Goal: Navigation & Orientation: Find specific page/section

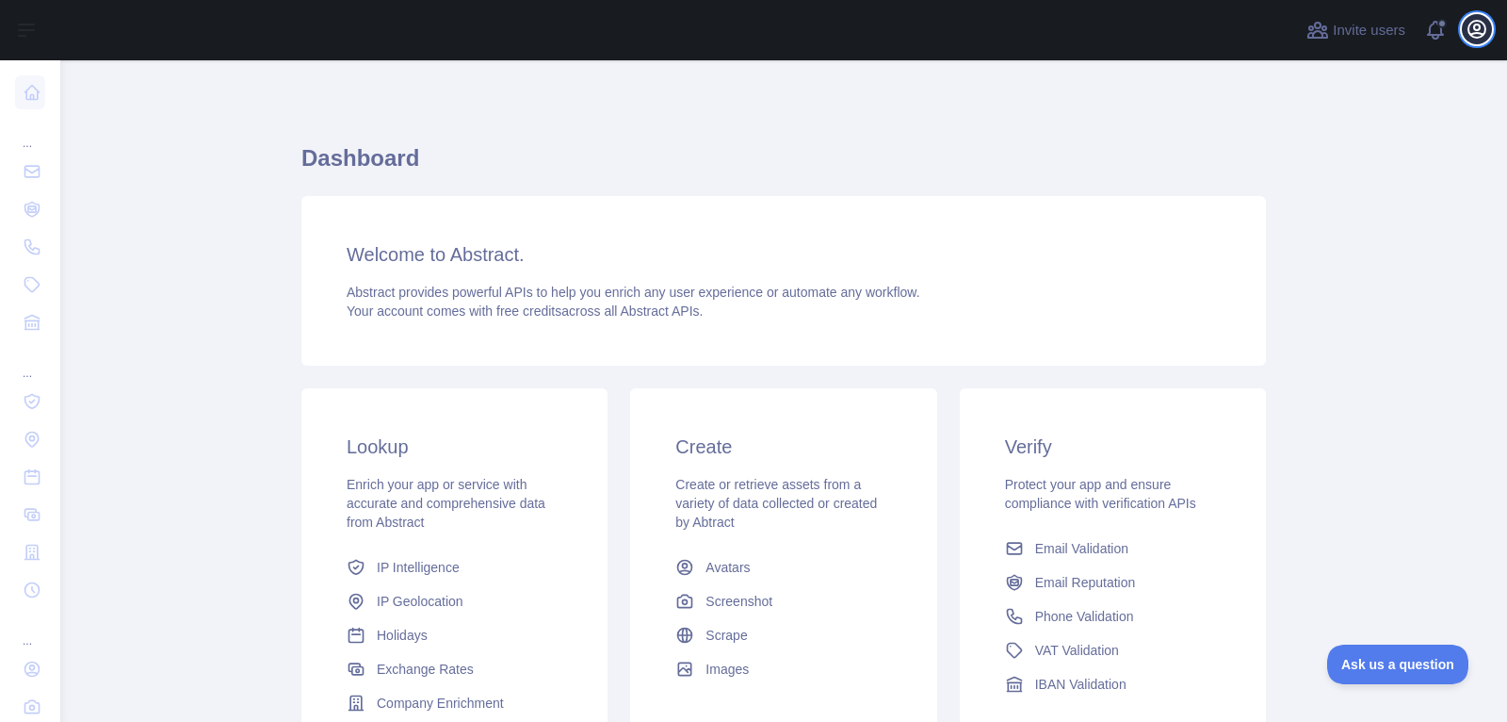
click at [1472, 37] on icon "button" at bounding box center [1477, 29] width 17 height 17
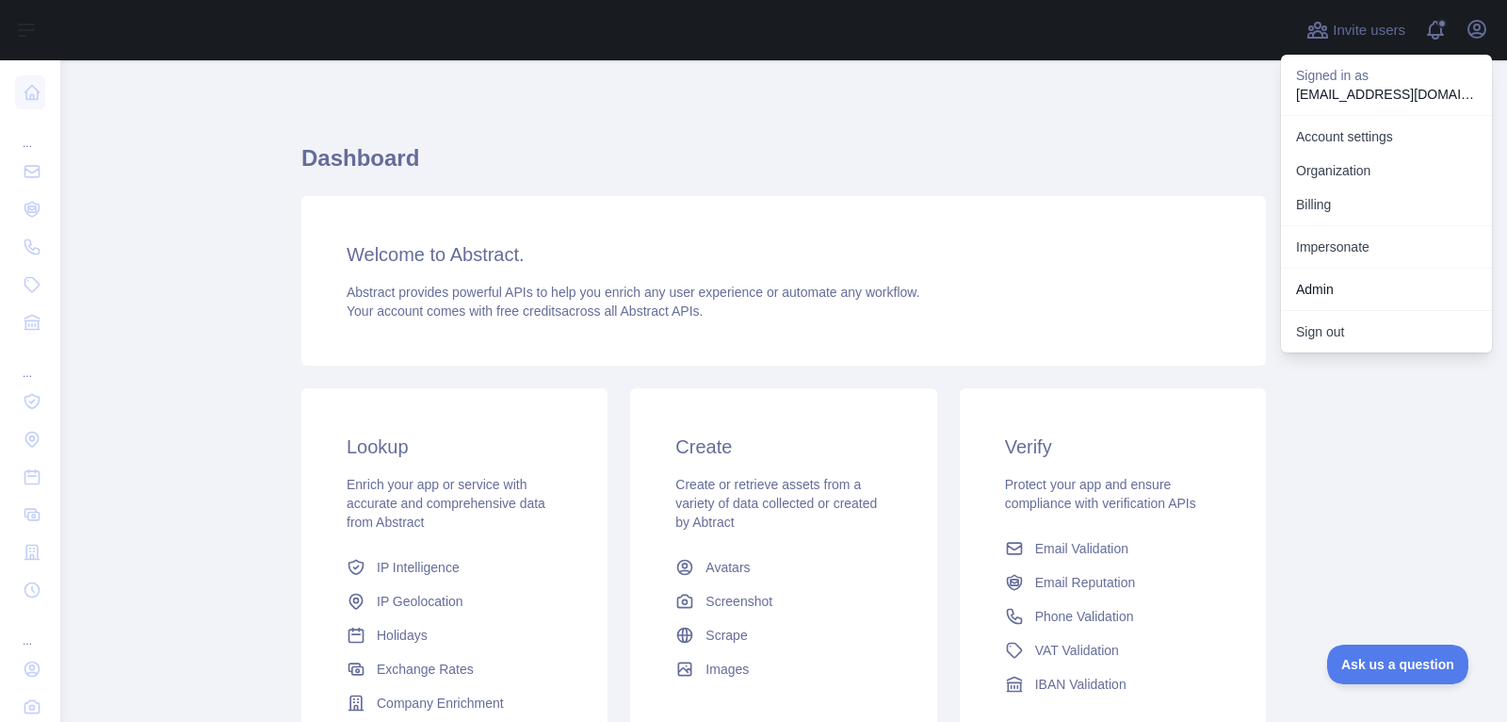
click at [1120, 145] on h1 "Dashboard" at bounding box center [783, 165] width 965 height 45
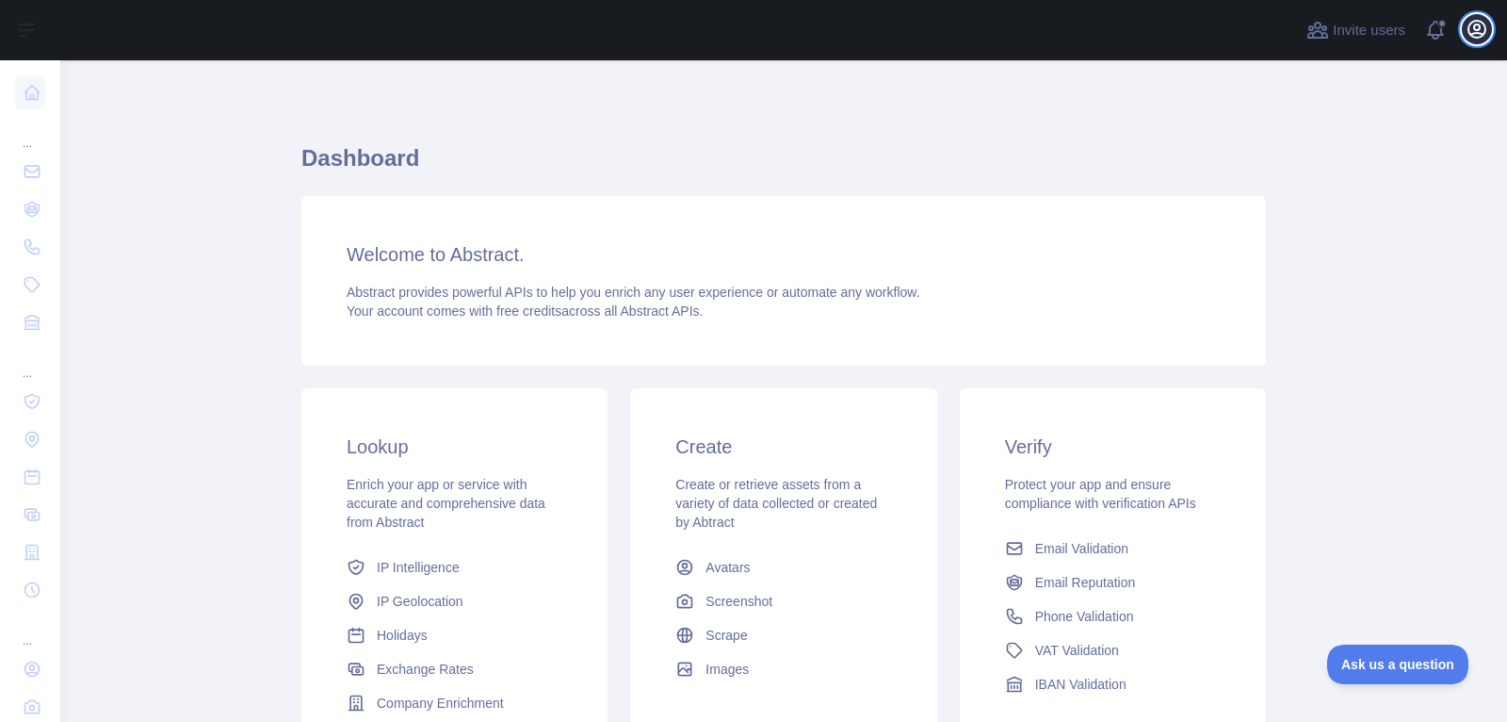
click at [1475, 24] on icon "button" at bounding box center [1477, 29] width 17 height 17
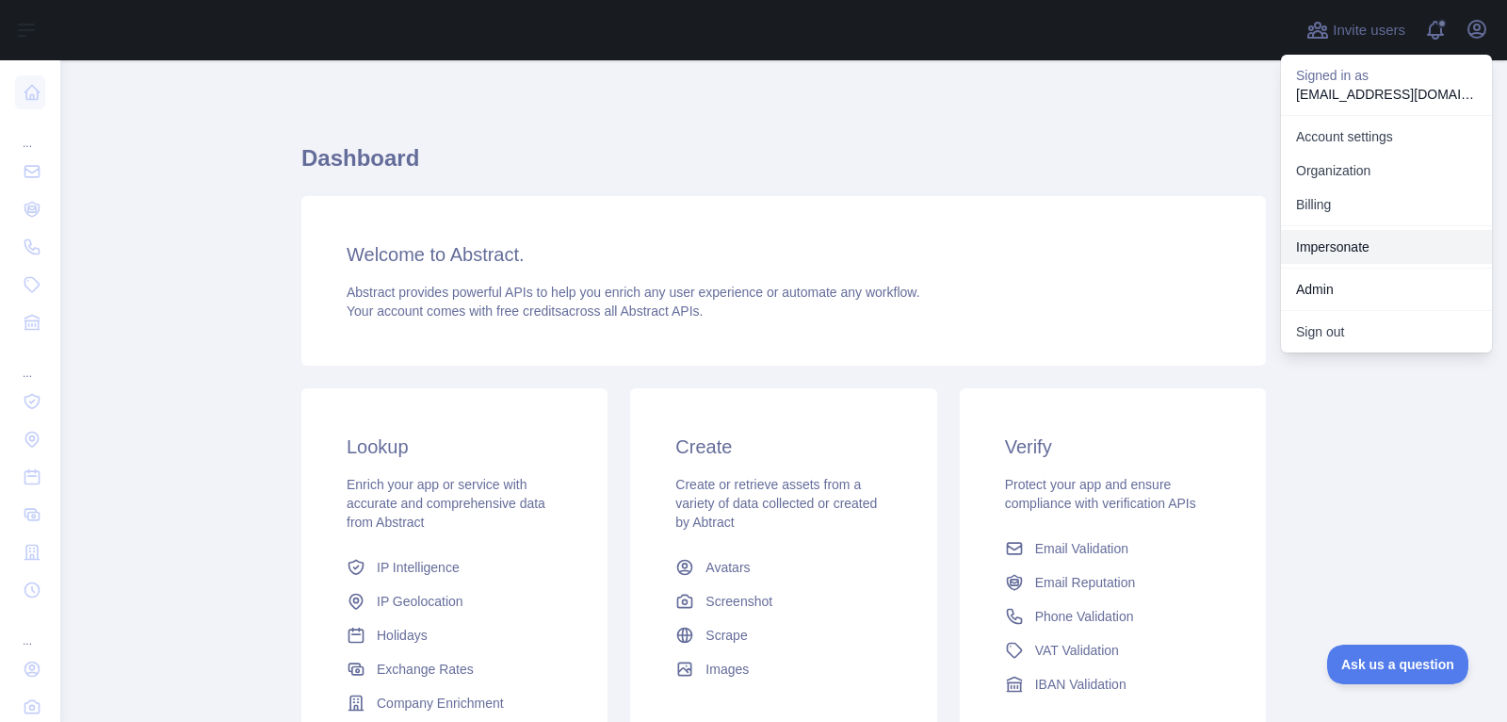
click at [1341, 245] on link "Impersonate" at bounding box center [1386, 247] width 211 height 34
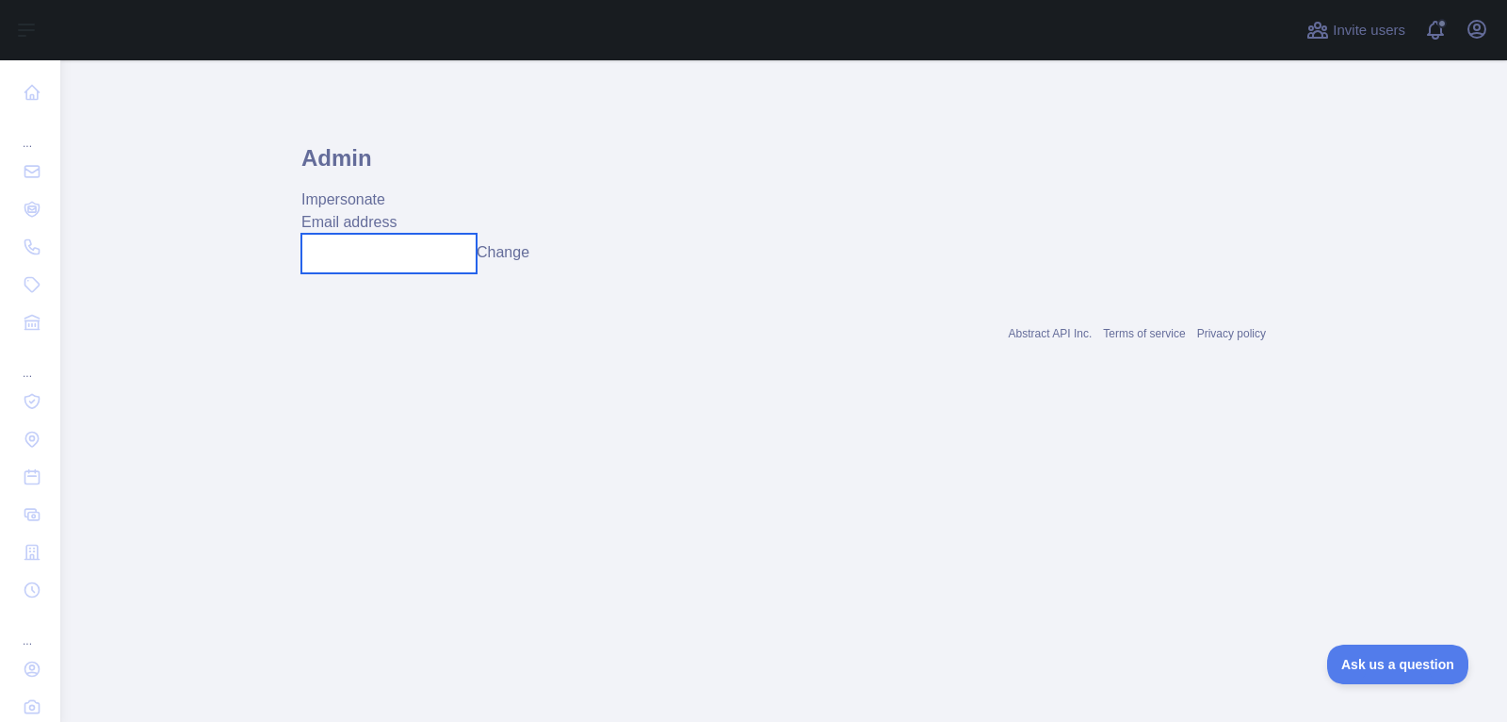
click at [430, 248] on input "text" at bounding box center [388, 254] width 175 height 40
paste input "**********"
type input "**********"
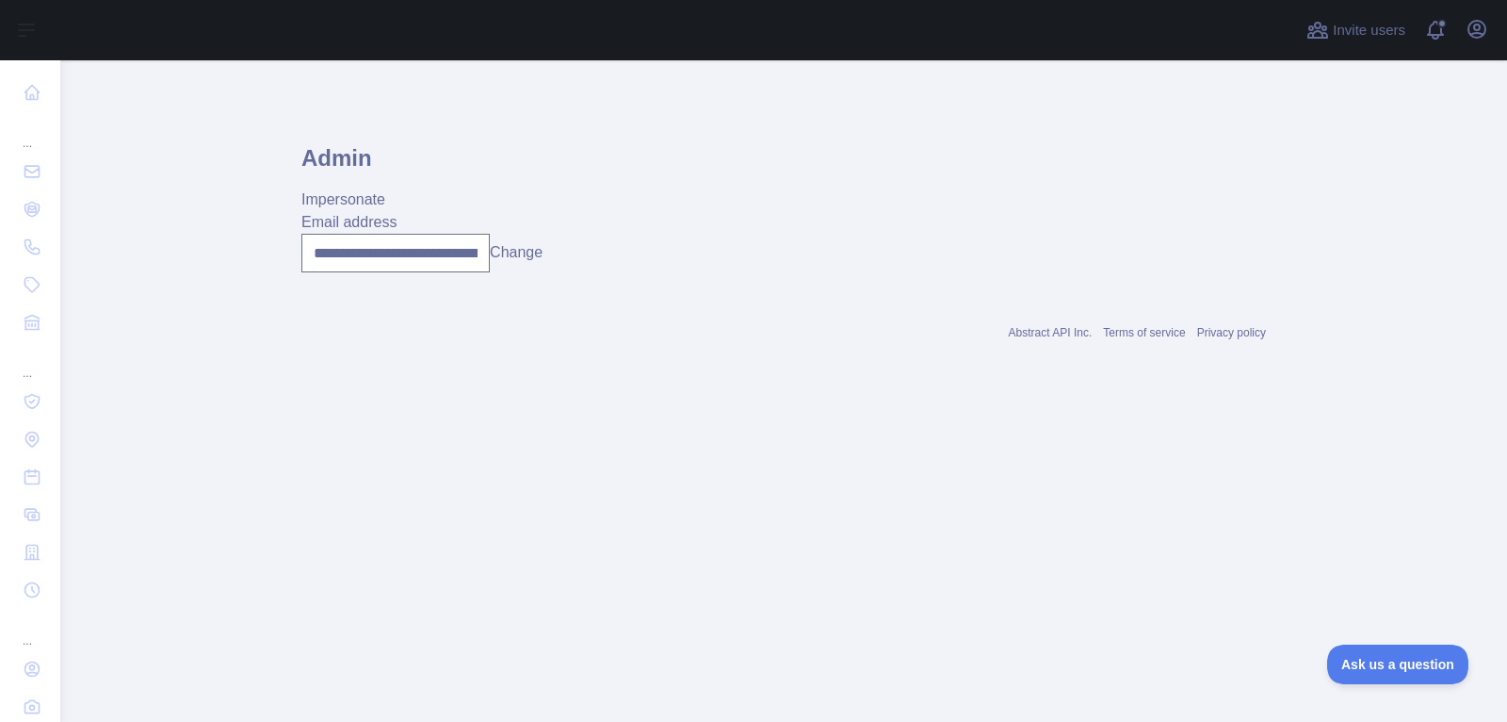
click at [529, 253] on button "Change" at bounding box center [516, 252] width 53 height 23
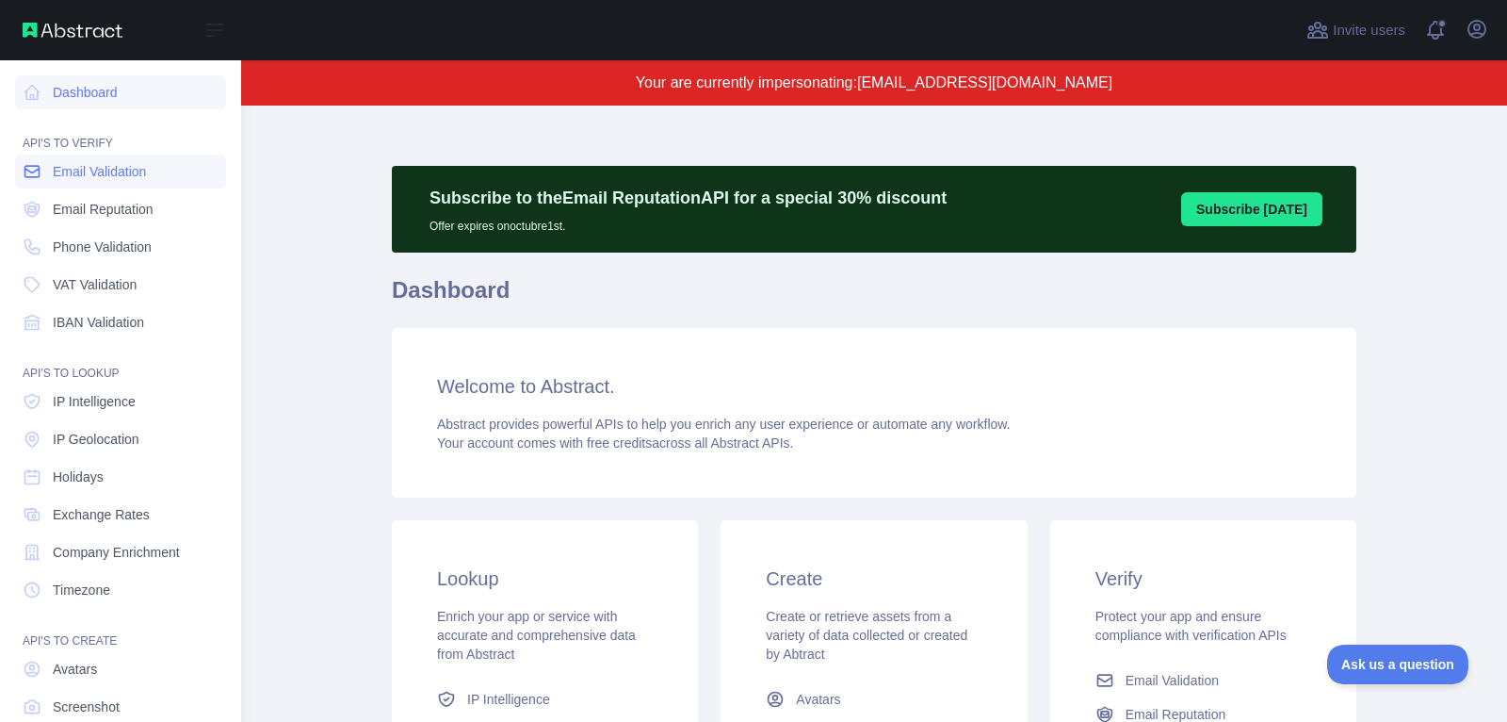
click at [103, 177] on span "Email Validation" at bounding box center [99, 171] width 93 height 19
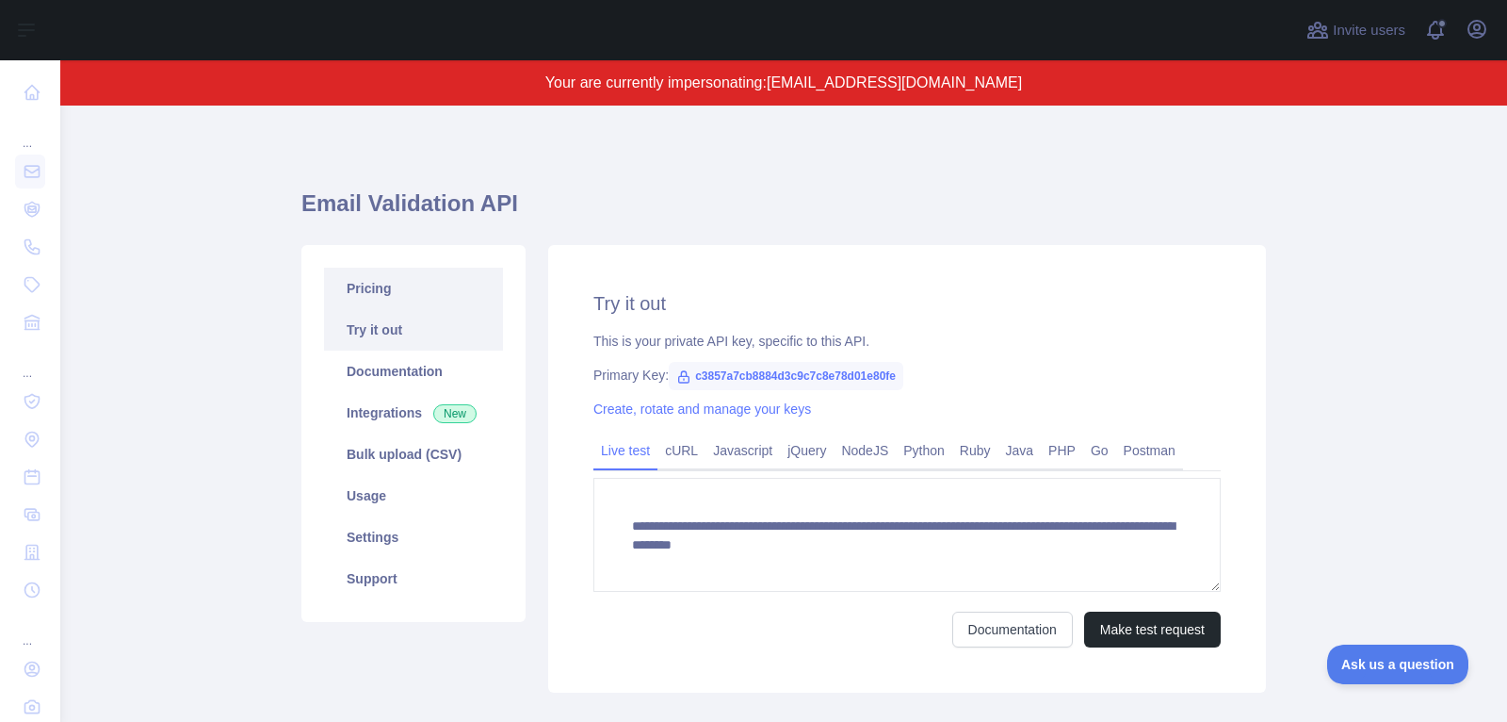
click at [391, 297] on link "Pricing" at bounding box center [413, 288] width 179 height 41
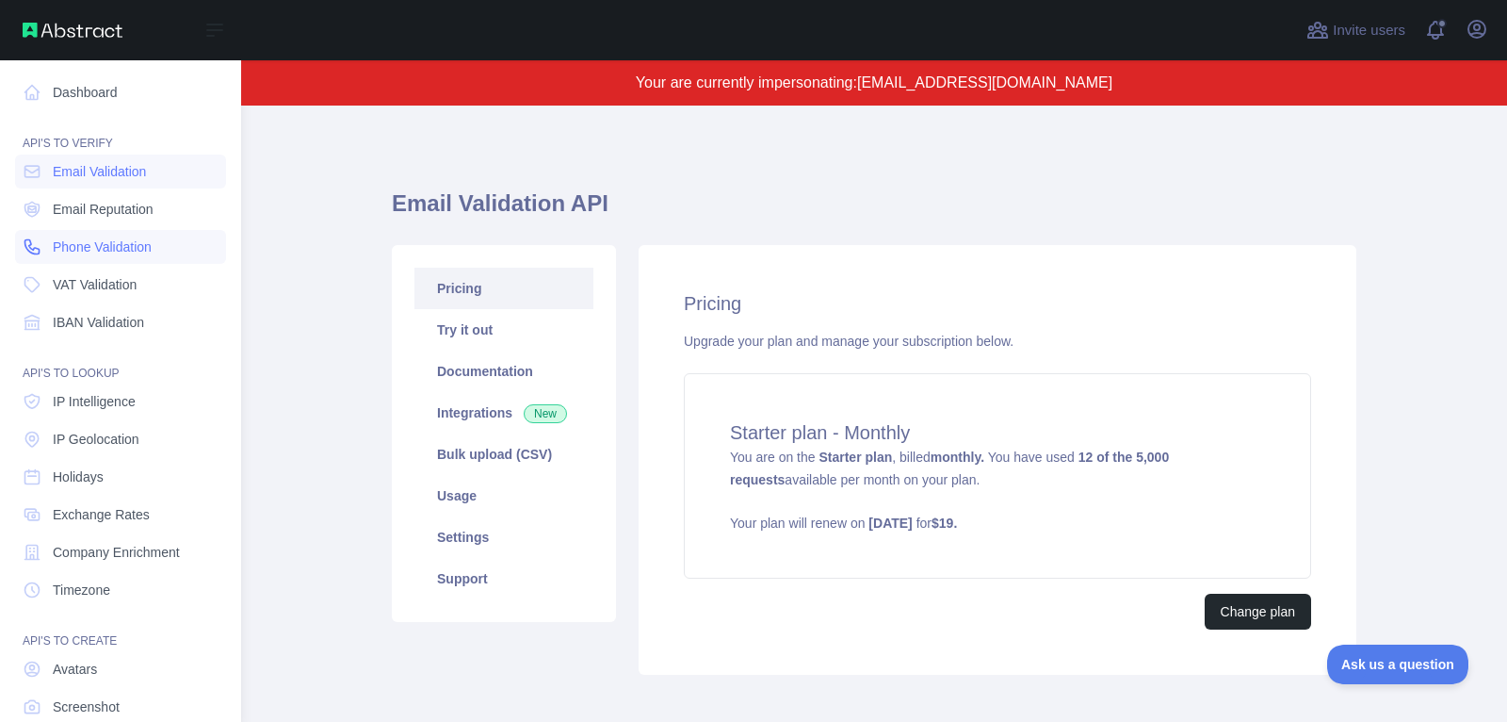
click at [121, 243] on span "Phone Validation" at bounding box center [102, 246] width 99 height 19
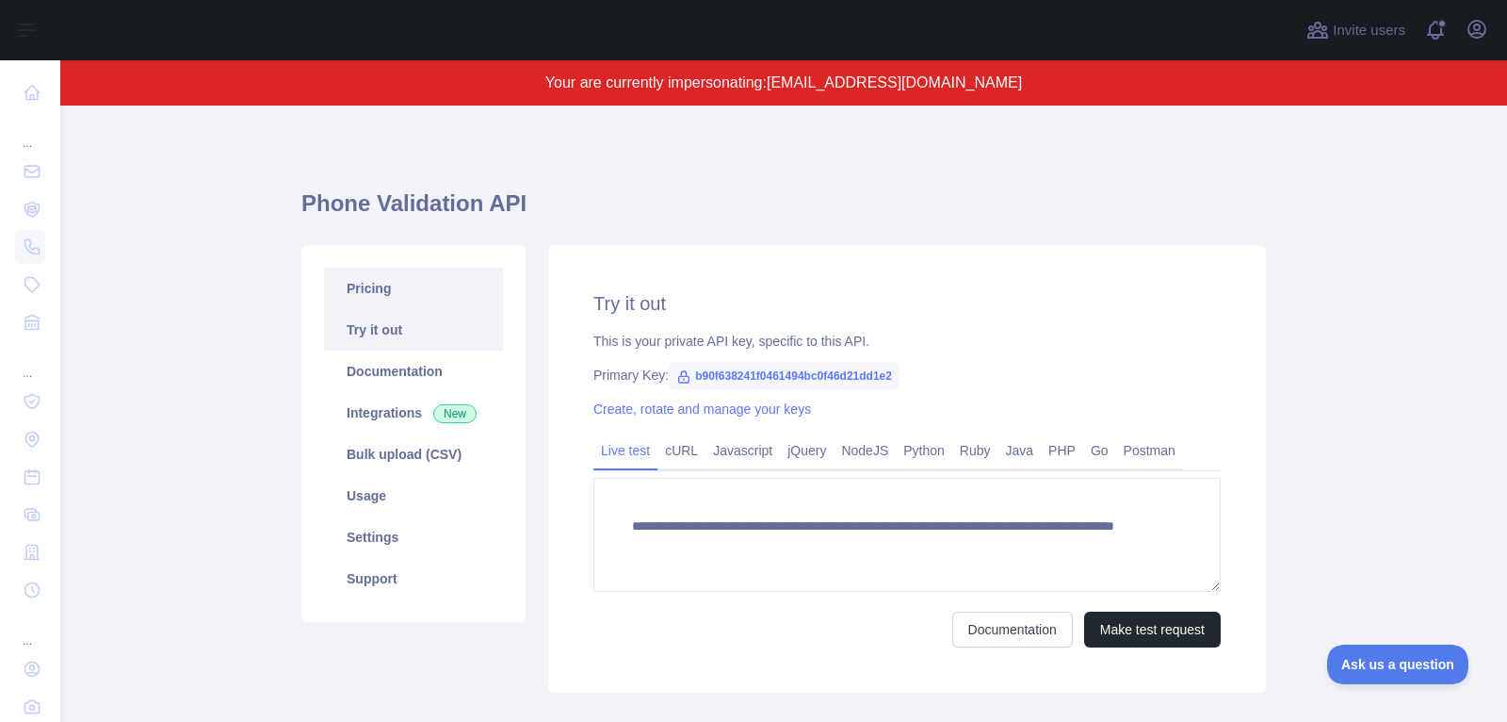
click at [452, 271] on link "Pricing" at bounding box center [413, 288] width 179 height 41
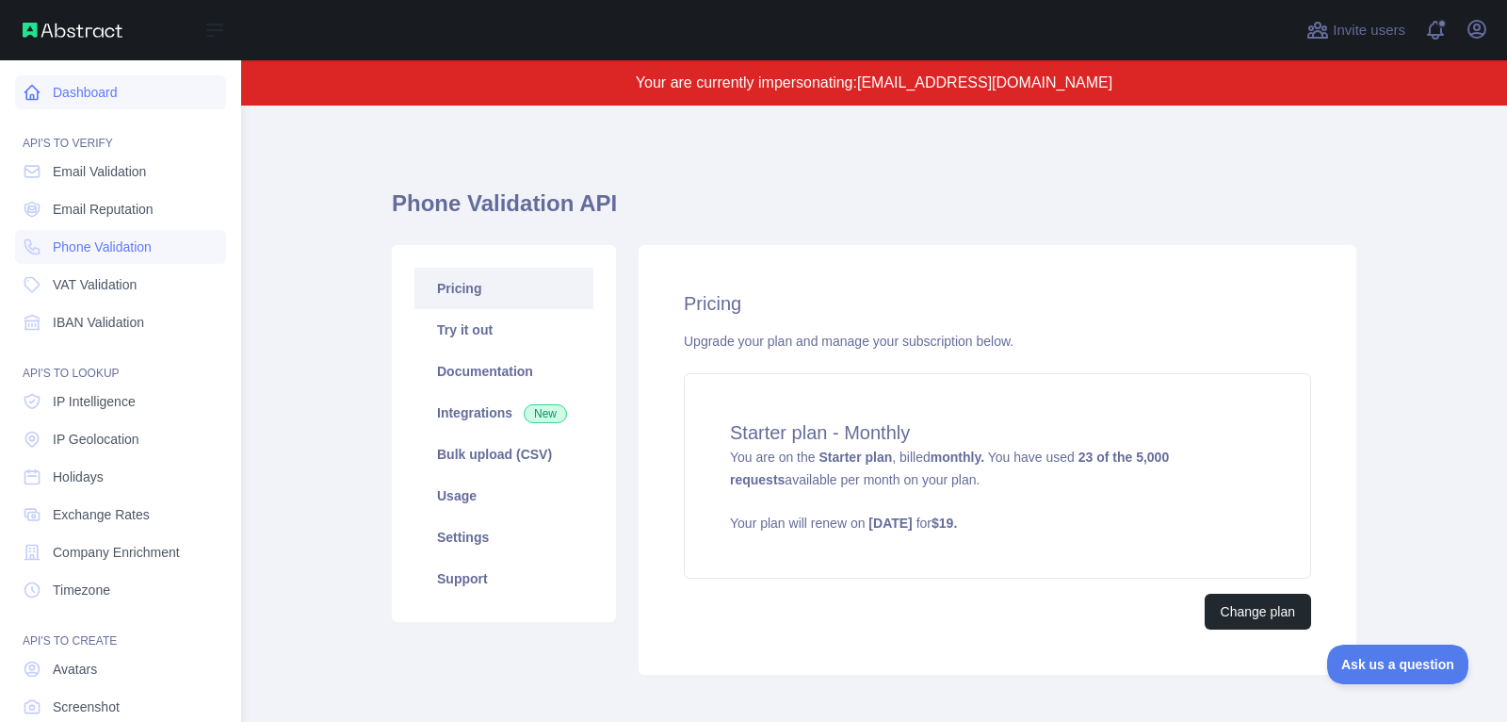
click at [44, 93] on link "Dashboard" at bounding box center [120, 92] width 211 height 34
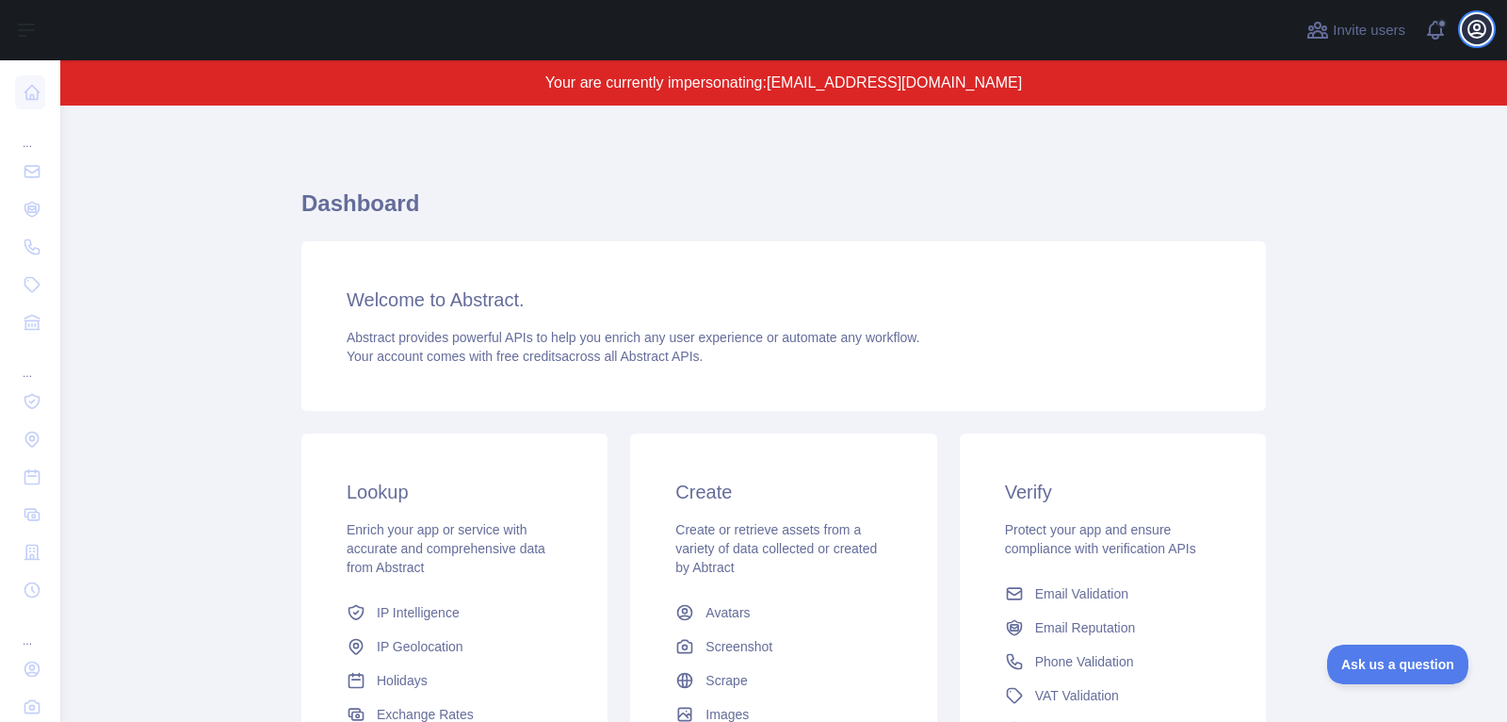
click at [1476, 22] on icon "button" at bounding box center [1477, 29] width 23 height 23
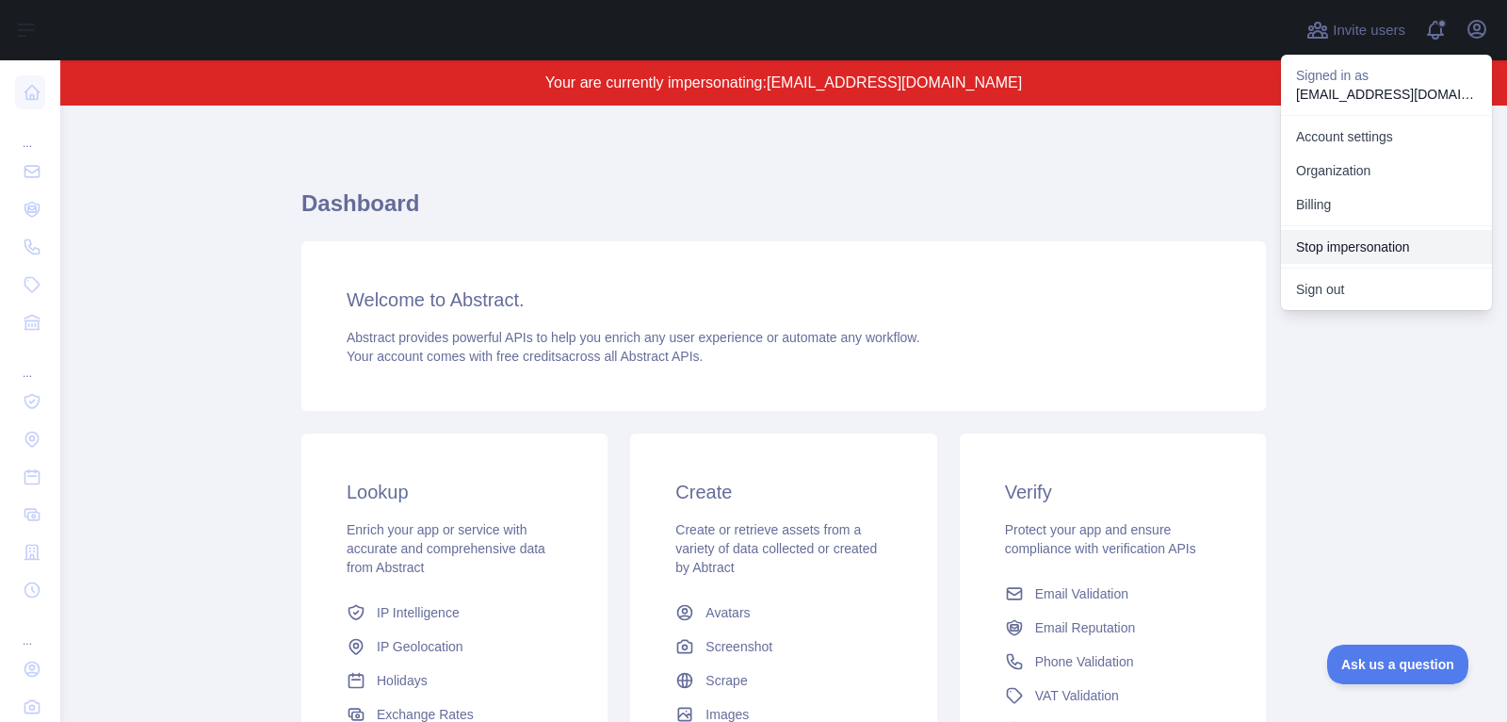
click at [1367, 256] on button "Stop impersonation" at bounding box center [1386, 247] width 211 height 34
